Goal: Transaction & Acquisition: Download file/media

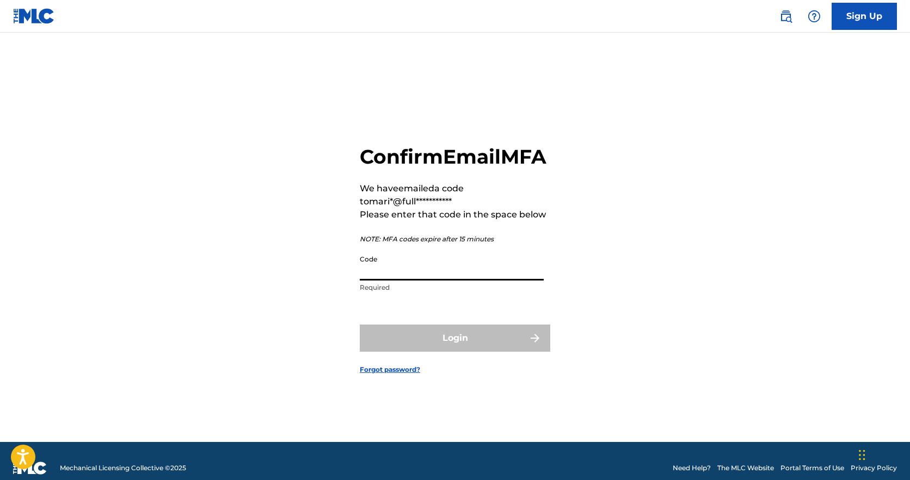
paste input "583019"
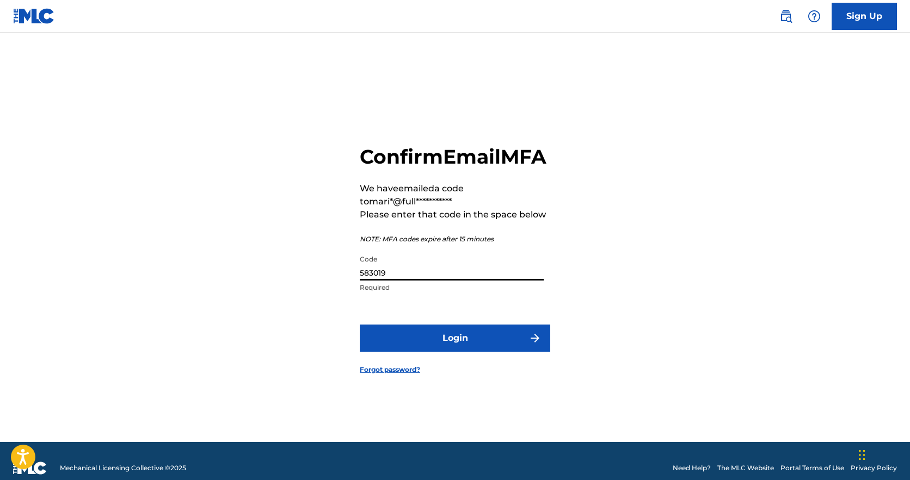
type input "583019"
click at [447, 348] on button "Login" at bounding box center [455, 338] width 190 height 27
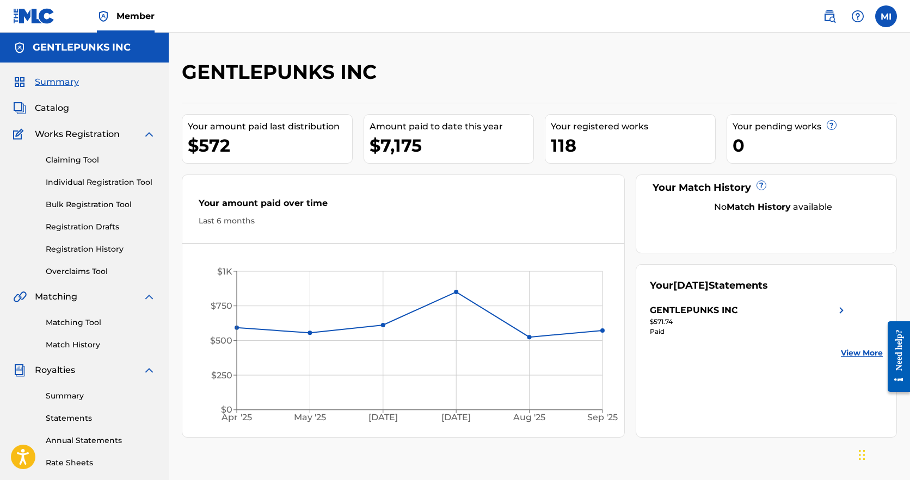
click at [64, 422] on link "Statements" at bounding box center [101, 418] width 110 height 11
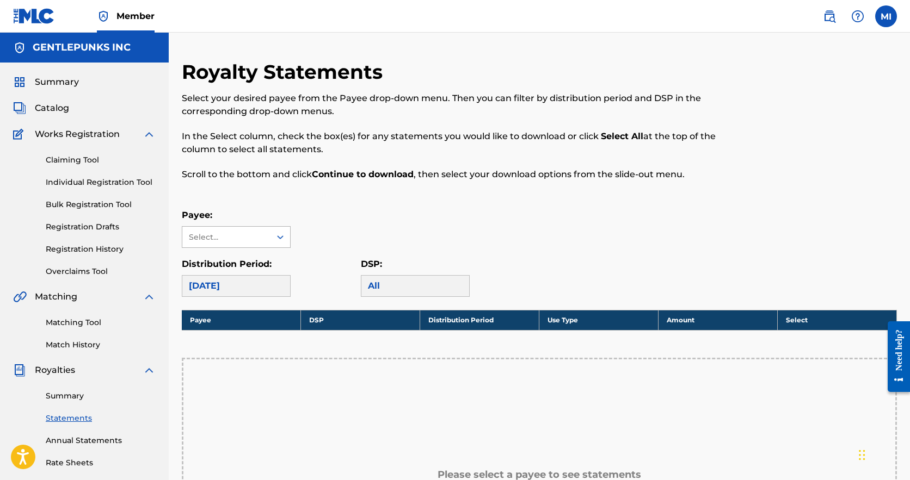
click at [260, 240] on div "Select..." at bounding box center [226, 237] width 74 height 11
click at [255, 257] on div "GENTLEPUNKS INC" at bounding box center [236, 261] width 108 height 27
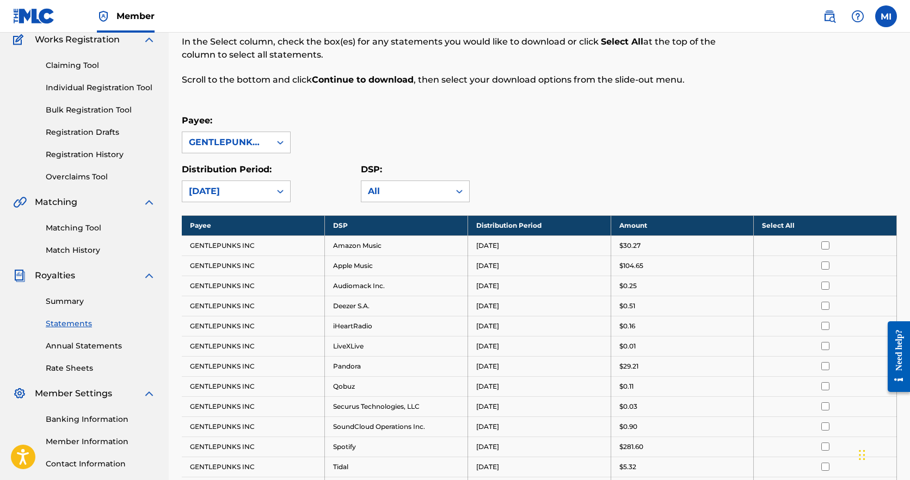
scroll to position [100, 0]
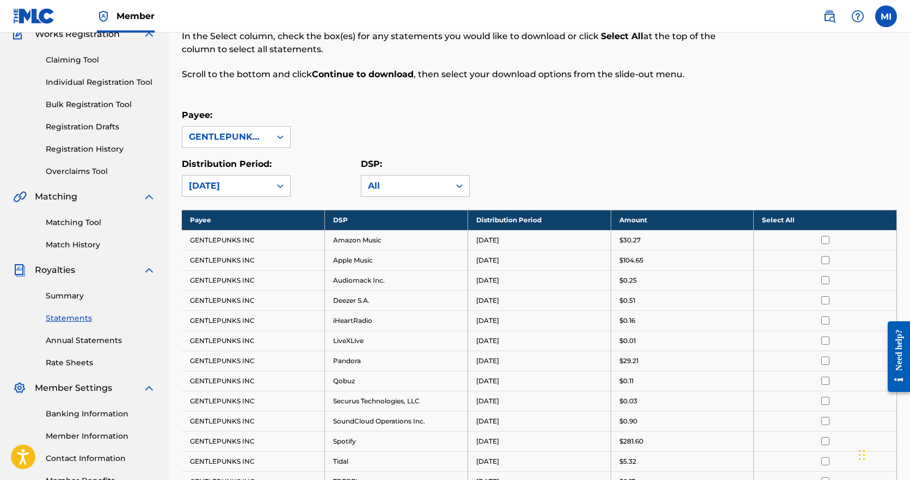
click at [819, 223] on th "Select All" at bounding box center [824, 220] width 143 height 20
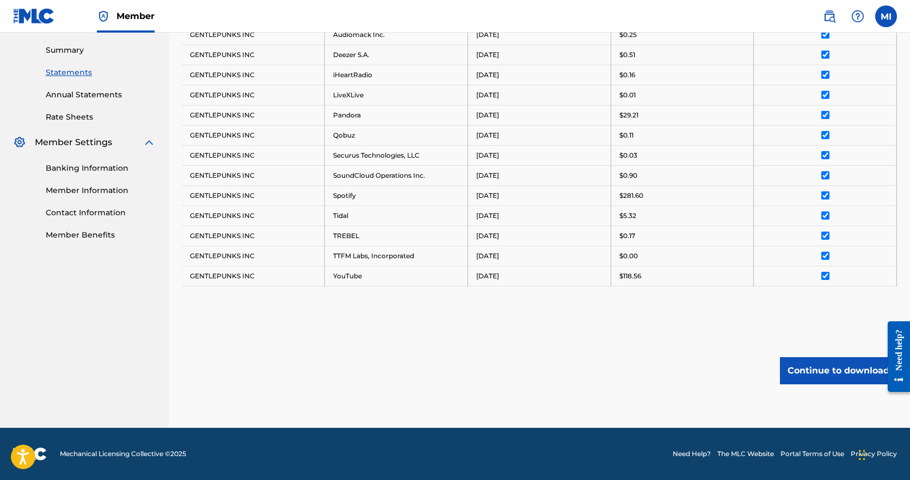
scroll to position [346, 0]
click at [830, 367] on button "Continue to download" at bounding box center [838, 370] width 117 height 27
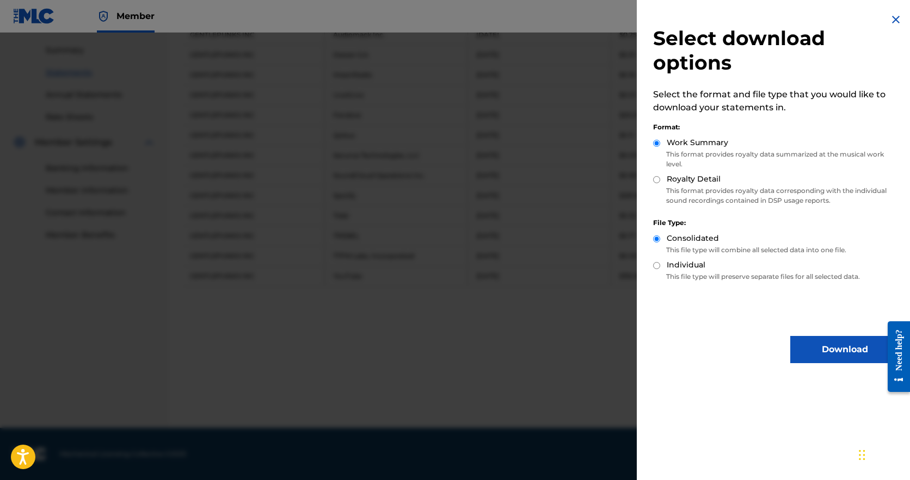
click at [823, 356] on button "Download" at bounding box center [844, 349] width 109 height 27
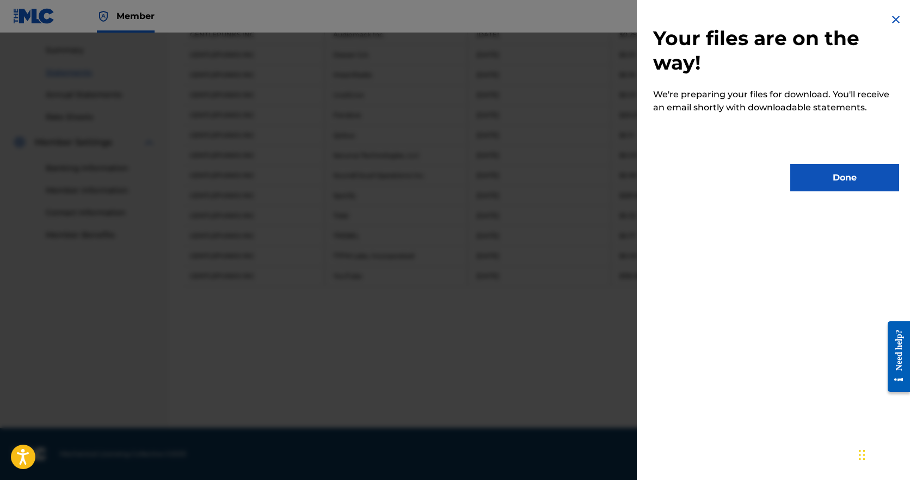
click at [829, 178] on button "Done" at bounding box center [844, 177] width 109 height 27
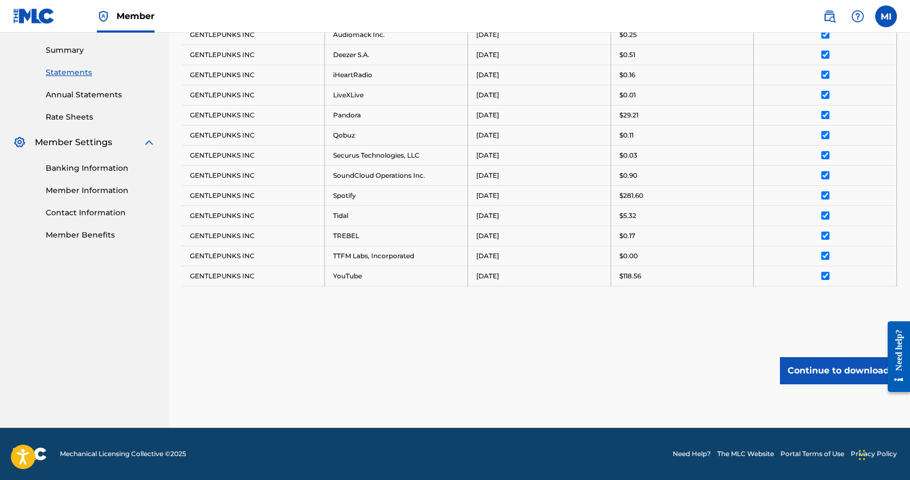
click at [802, 367] on button "Continue to download" at bounding box center [838, 370] width 117 height 27
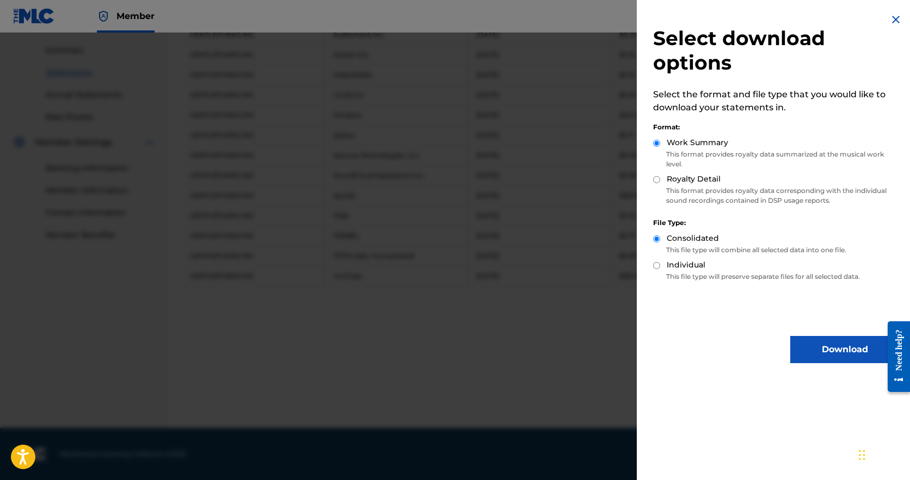
click at [544, 354] on div at bounding box center [455, 273] width 910 height 480
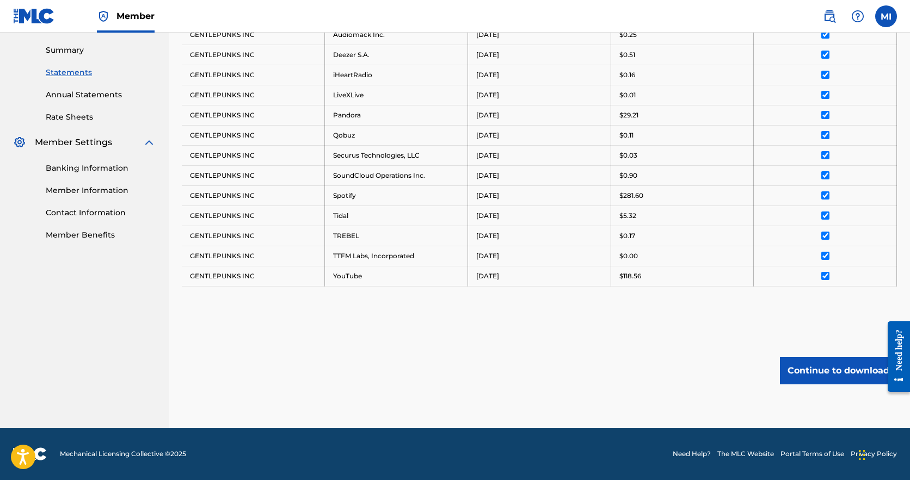
click at [836, 379] on button "Continue to download" at bounding box center [838, 370] width 117 height 27
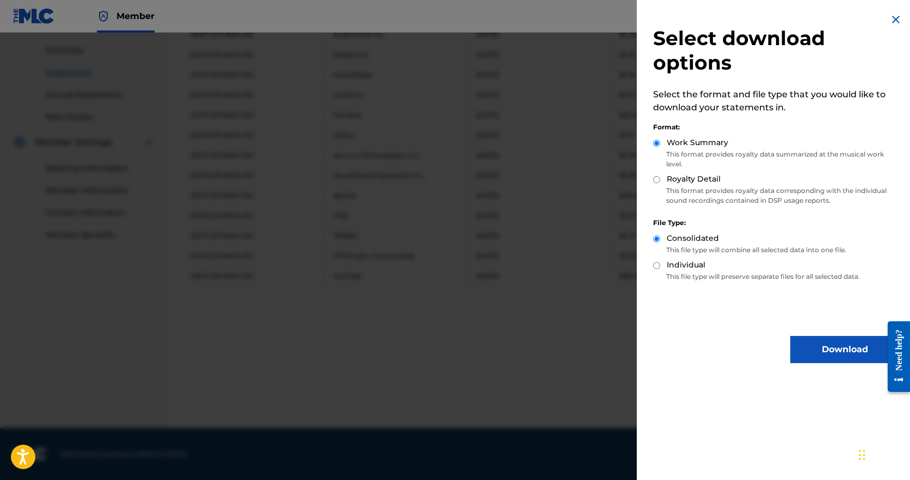
click at [826, 353] on button "Download" at bounding box center [844, 349] width 109 height 27
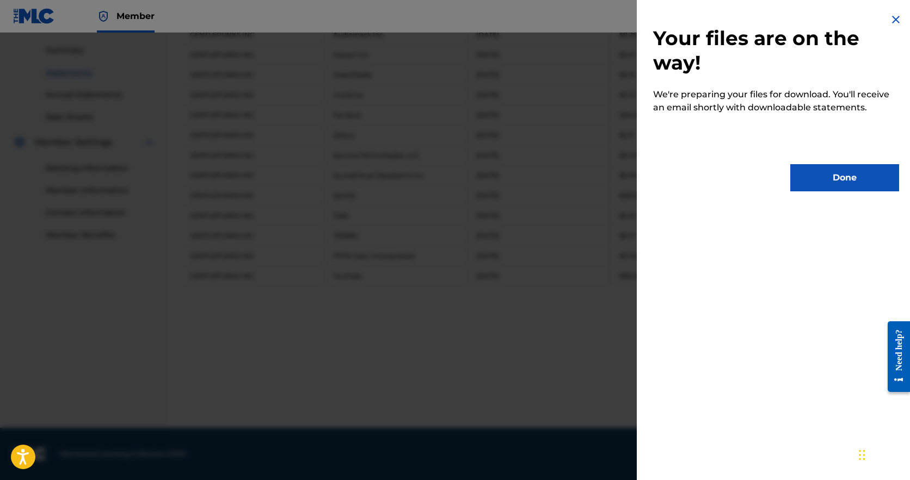
click at [832, 172] on button "Done" at bounding box center [844, 177] width 109 height 27
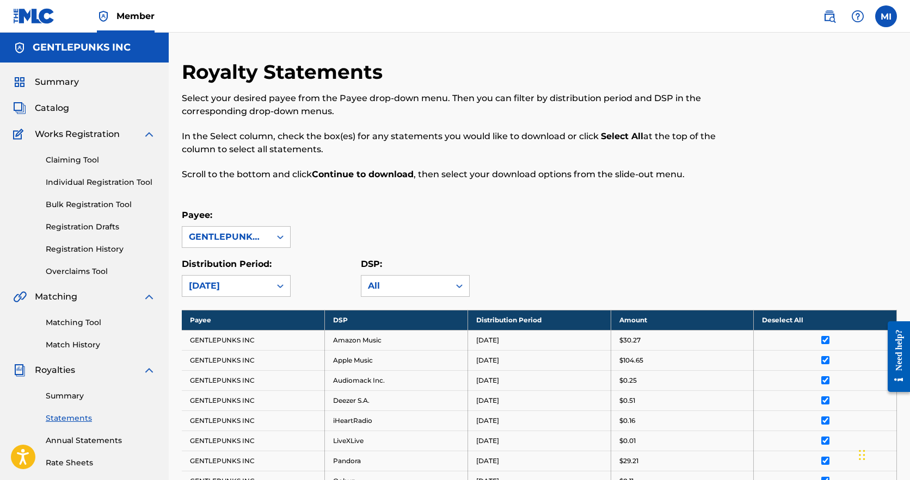
scroll to position [0, 0]
click at [63, 400] on link "Summary" at bounding box center [101, 396] width 110 height 11
